Goal: Task Accomplishment & Management: Use online tool/utility

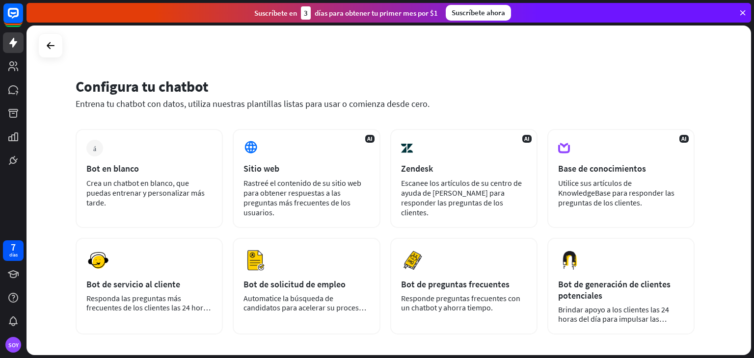
click at [666, 64] on div "Configura tu chatbot Entrena tu chatbot con datos, utiliza nuestras plantillas …" at bounding box center [388, 191] width 724 height 330
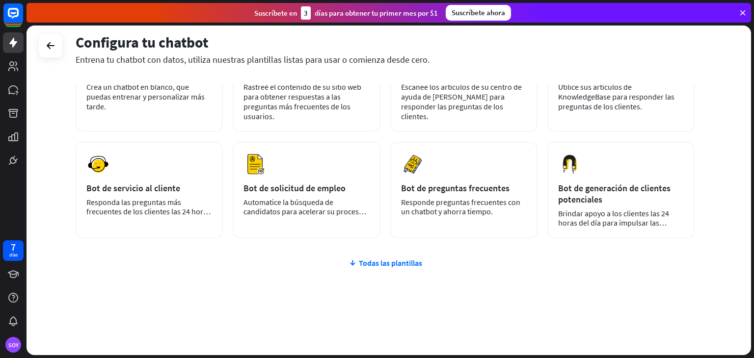
drag, startPoint x: 84, startPoint y: 163, endPoint x: 752, endPoint y: 377, distance: 701.3
click at [752, 358] on html "7 días SOY cerca Ayuda del producto Pinitos Comience a usar ChatBot Centro de a…" at bounding box center [377, 179] width 754 height 358
copy div "Lor ip dolors Amet co adipisc el seddoe, tem incidi utlabore e doloremagnaa eni…"
click at [212, 269] on div "más Bot en blanco Crea un chatbot en blanco, que puedas entrenar y personalizar…" at bounding box center [385, 194] width 619 height 323
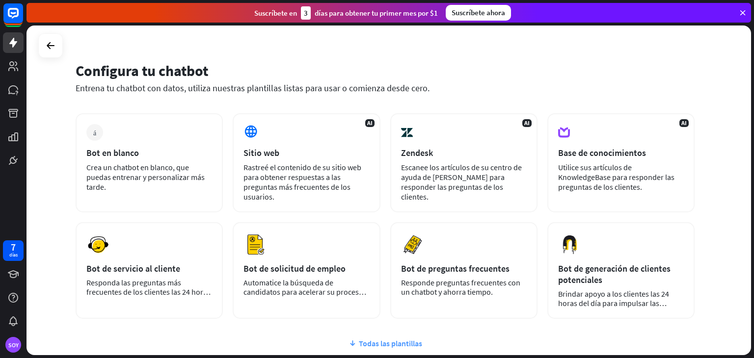
scroll to position [0, 0]
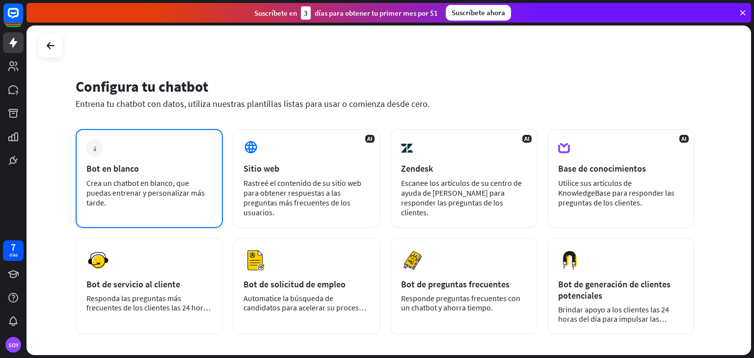
click at [157, 181] on font "Crea un chatbot en blanco, que puedas entrenar y personalizar más tarde." at bounding box center [145, 192] width 118 height 29
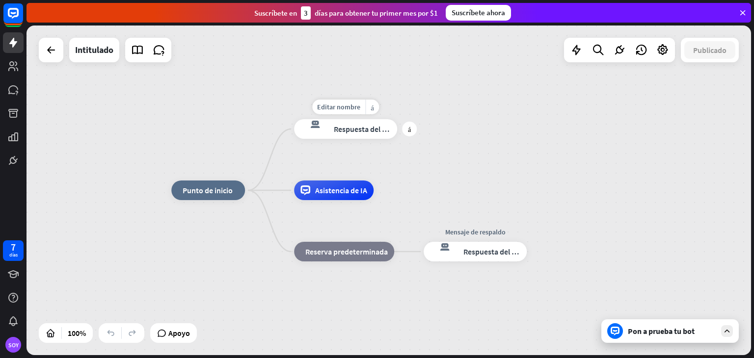
click at [344, 128] on font "Respuesta del bot" at bounding box center [364, 129] width 60 height 10
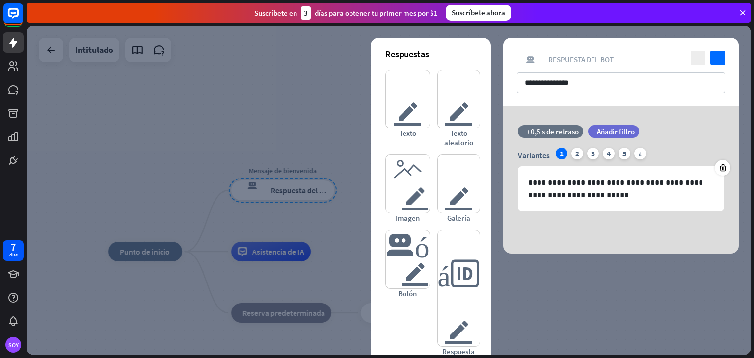
click at [337, 139] on div at bounding box center [388, 191] width 724 height 330
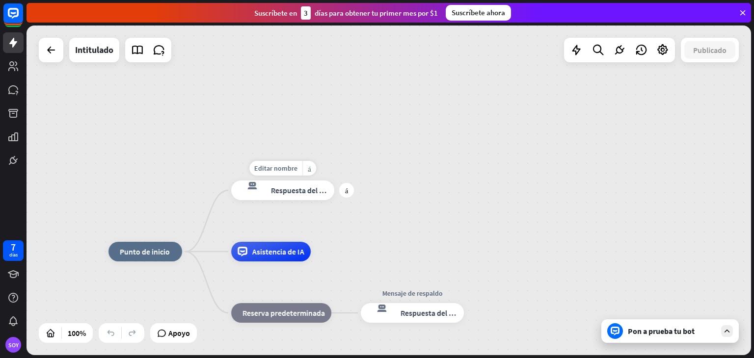
click at [308, 190] on font "Respuesta del bot" at bounding box center [300, 190] width 60 height 10
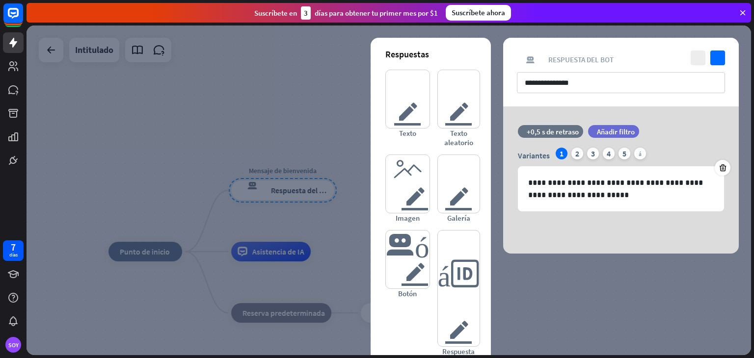
click at [328, 115] on div at bounding box center [388, 191] width 724 height 330
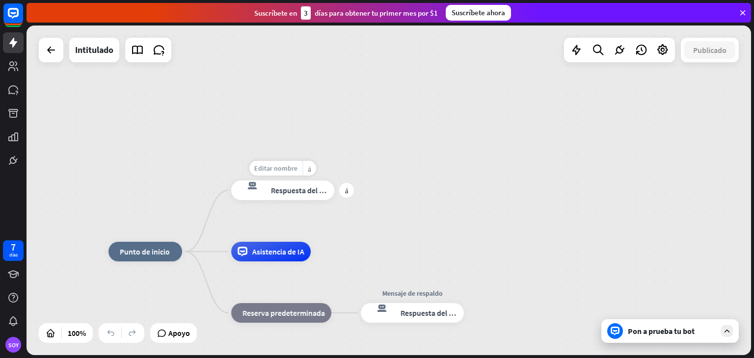
click at [294, 168] on font "Editar nombre" at bounding box center [275, 168] width 43 height 9
type input "*"
type input "****"
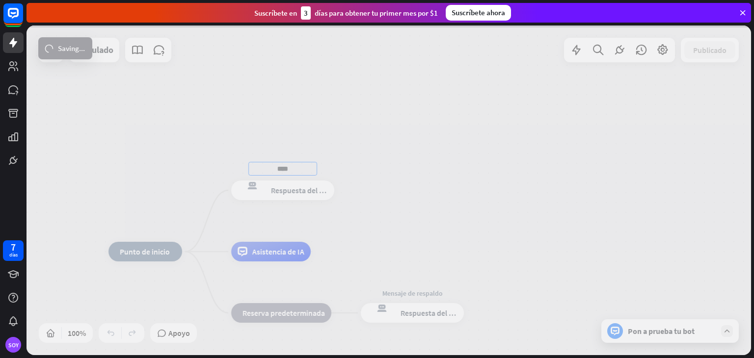
click at [303, 197] on div "inicio_2 Punto de inicio **** respuesta del bot de bloqueo Respuesta del bot As…" at bounding box center [388, 191] width 724 height 330
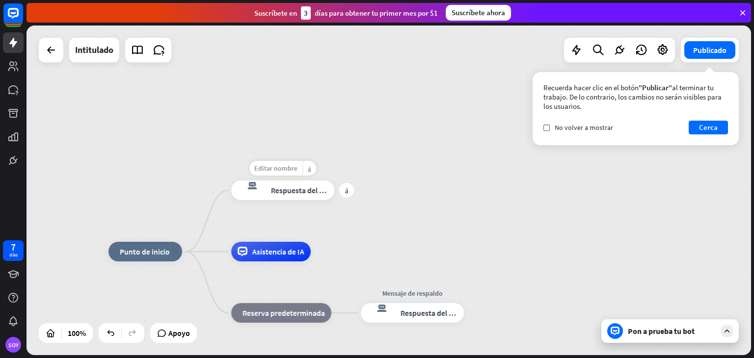
click at [287, 170] on font "Editar nombre" at bounding box center [275, 168] width 43 height 9
click at [294, 188] on font "Respuesta del bot" at bounding box center [300, 190] width 60 height 10
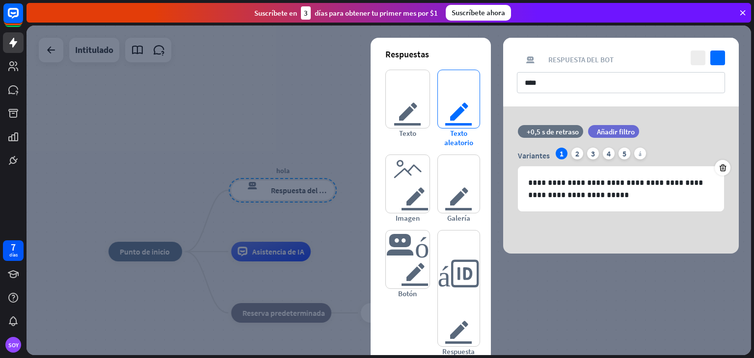
click at [452, 105] on font "texto del editor" at bounding box center [458, 99] width 28 height 58
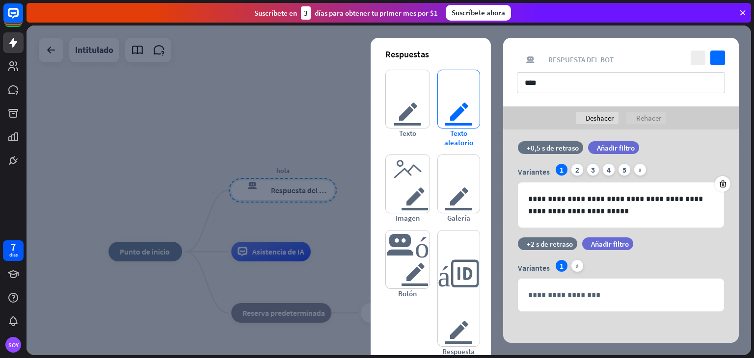
scroll to position [9, 0]
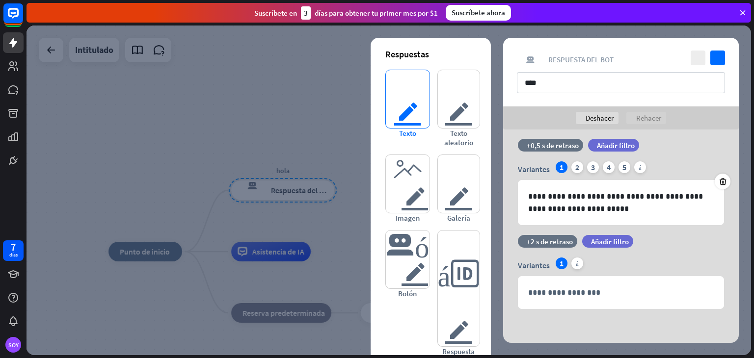
click at [389, 92] on font "texto del editor" at bounding box center [408, 99] width 44 height 58
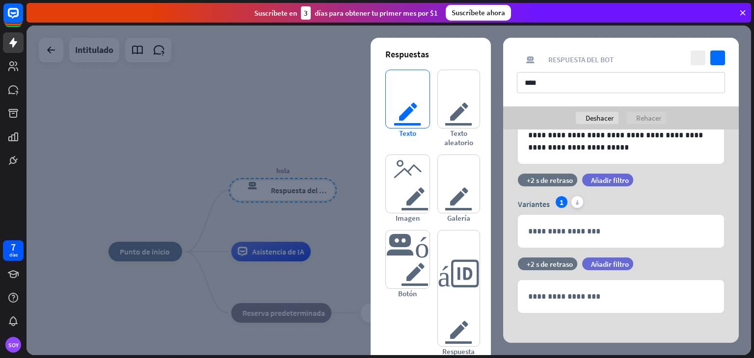
scroll to position [75, 0]
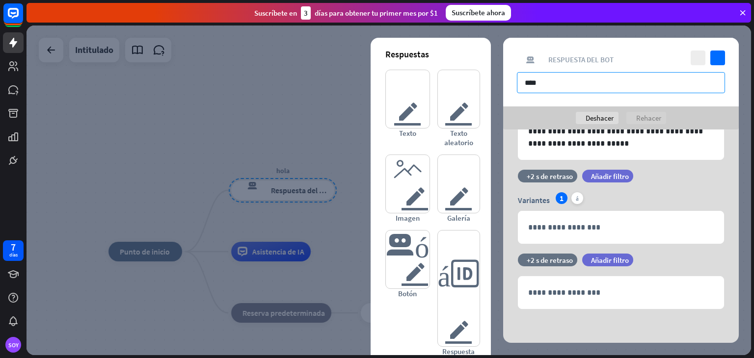
click at [550, 81] on input "****" at bounding box center [621, 82] width 208 height 21
type input "*"
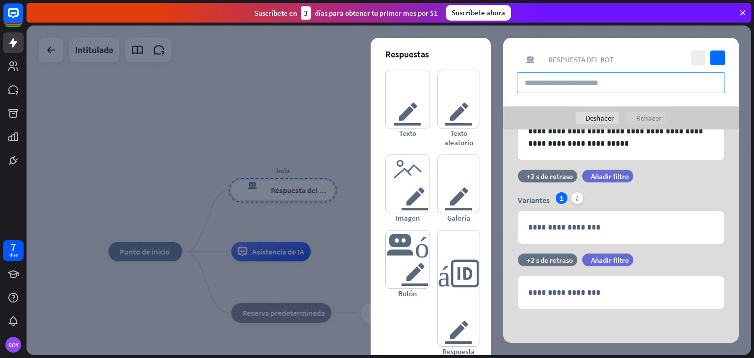
type input "*"
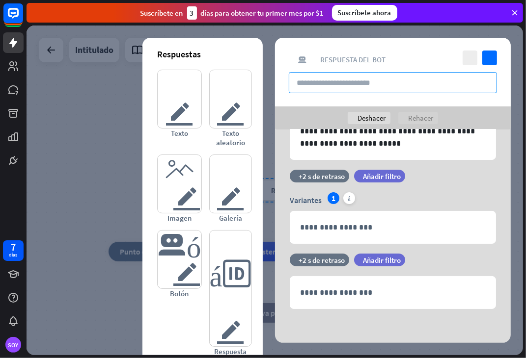
type input "*"
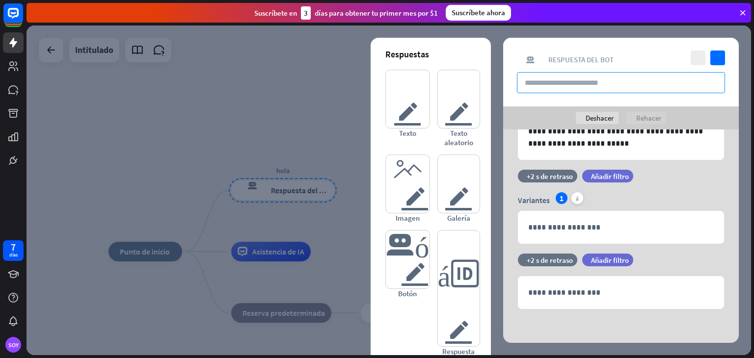
type input "*"
type input "******"
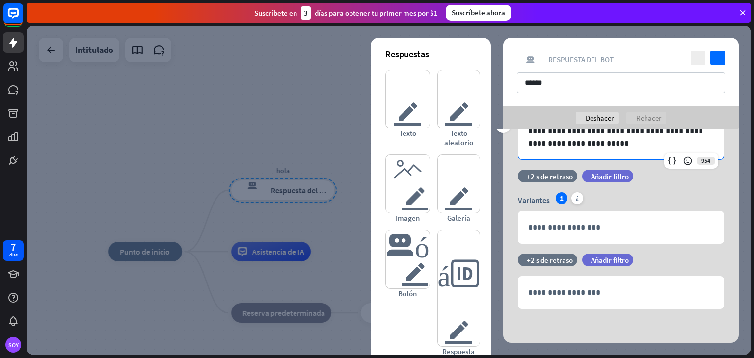
click at [640, 151] on div "**********" at bounding box center [620, 137] width 205 height 44
click at [356, 107] on div at bounding box center [388, 191] width 724 height 330
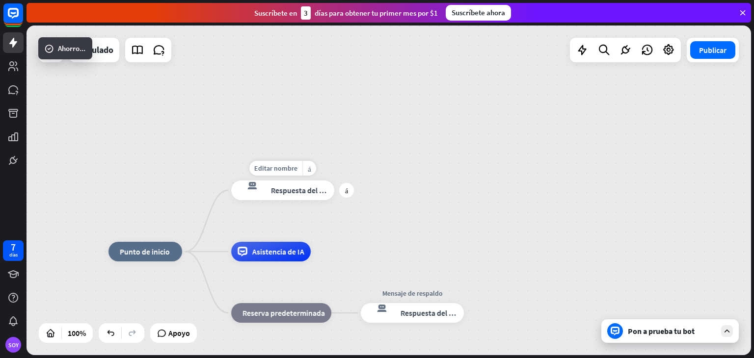
click at [290, 192] on font "Respuesta del bot" at bounding box center [300, 190] width 60 height 10
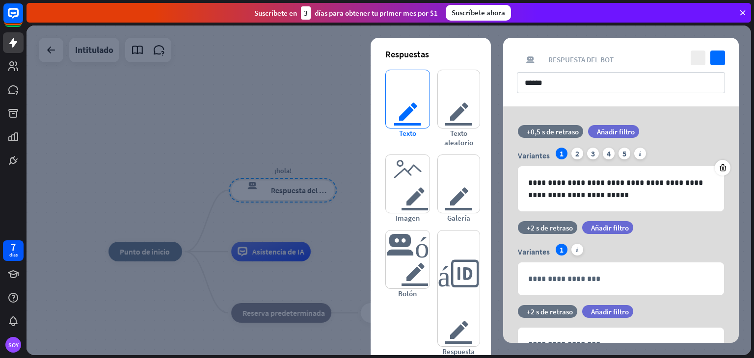
click at [390, 89] on font "texto del editor" at bounding box center [408, 99] width 44 height 58
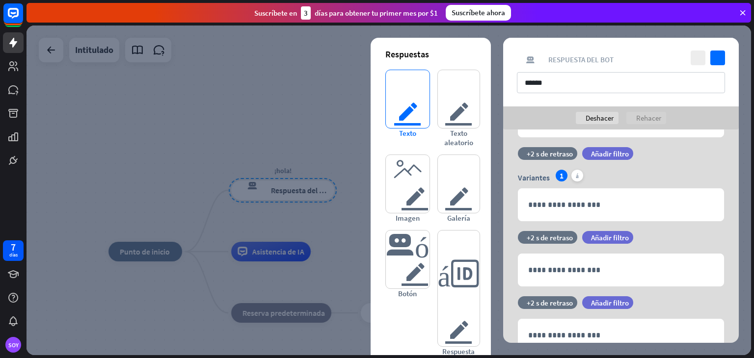
scroll to position [139, 0]
